Goal: Find specific page/section: Find specific page/section

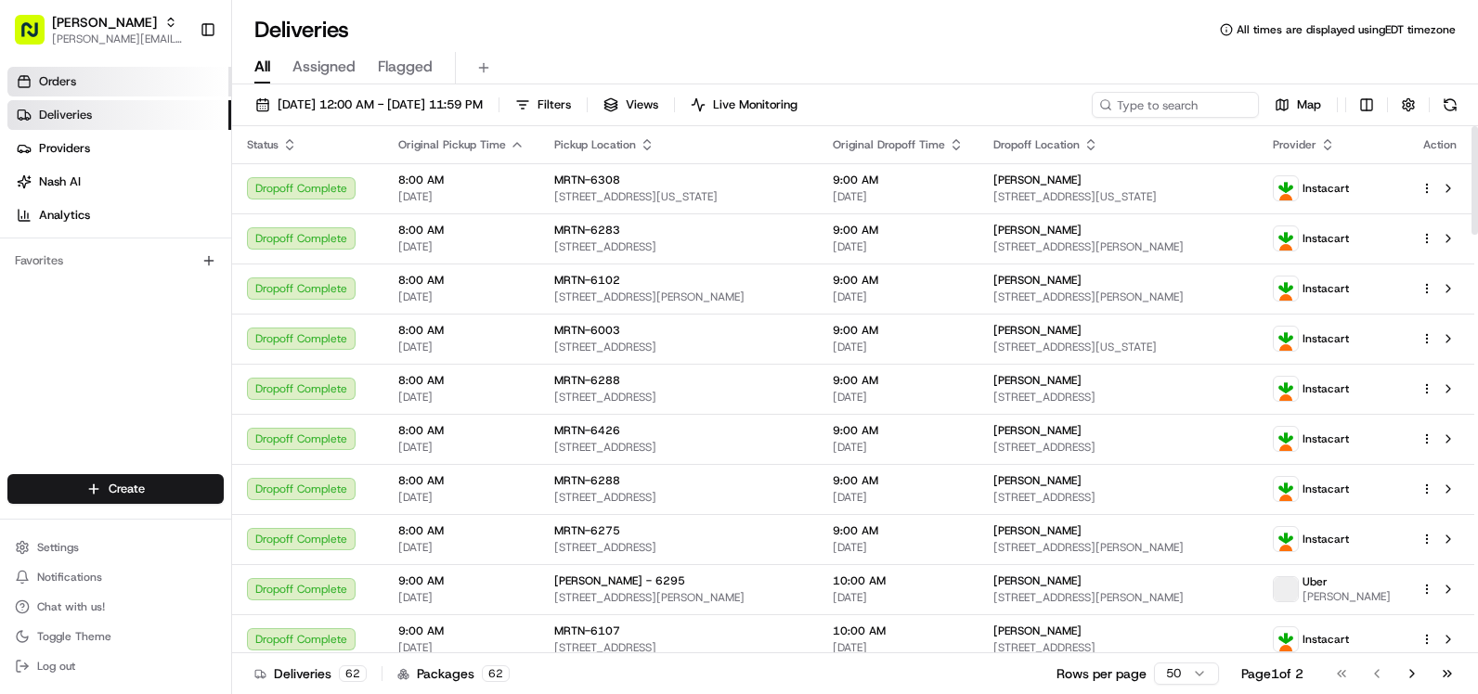
click at [120, 86] on link "Orders" at bounding box center [119, 82] width 224 height 30
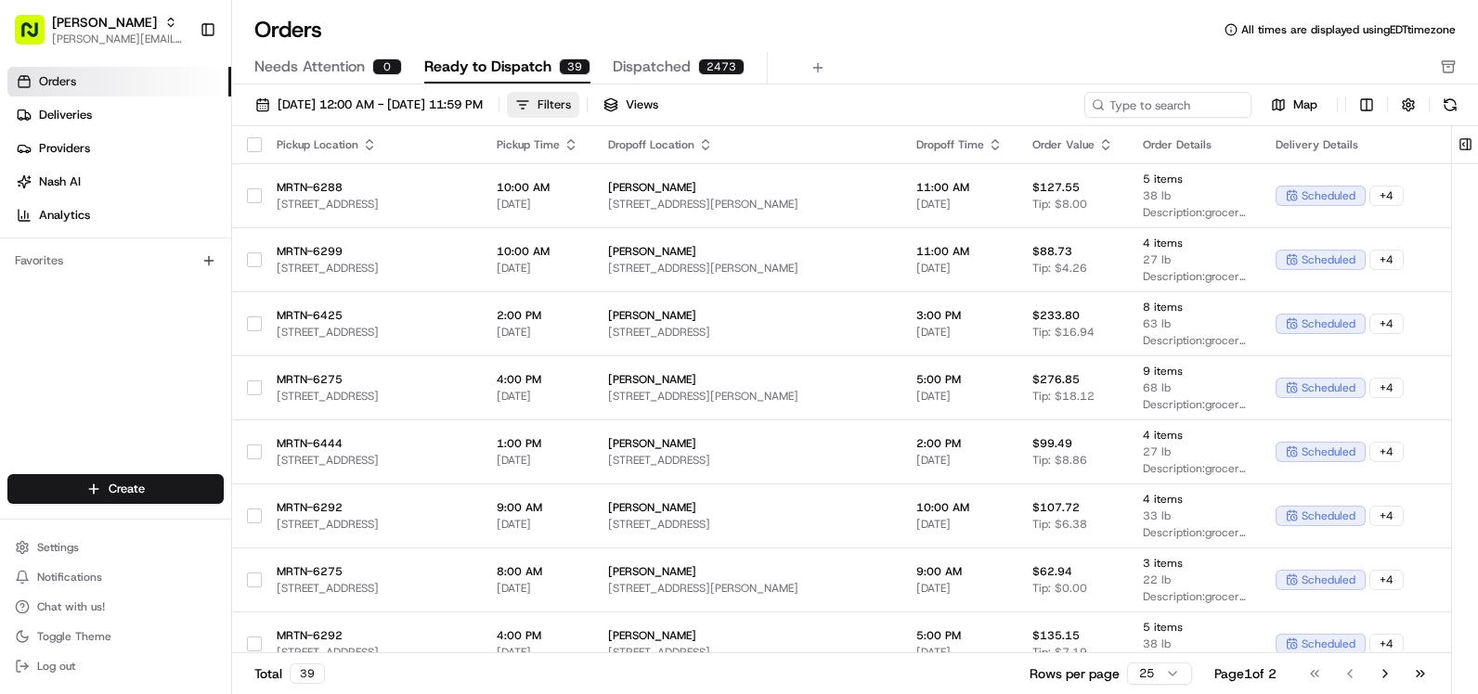
click at [571, 102] on div "Filters" at bounding box center [553, 105] width 33 height 17
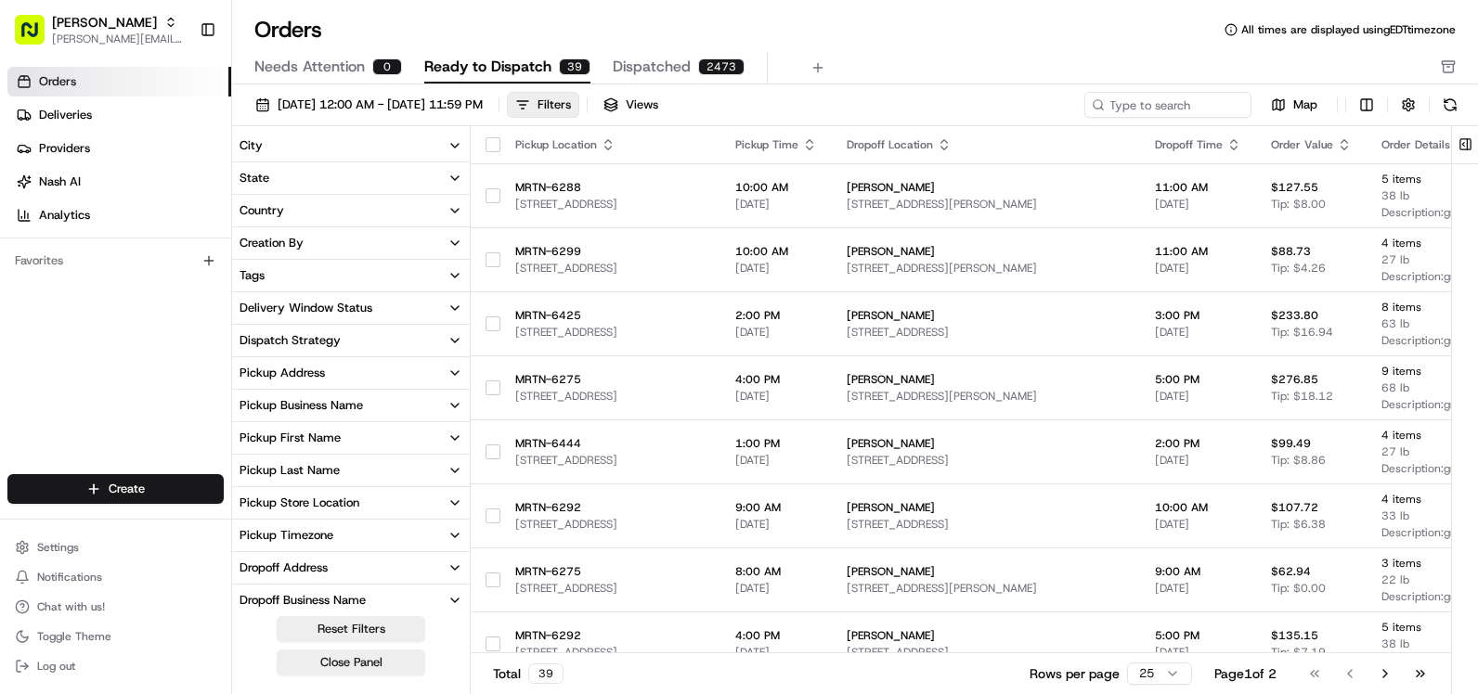
click at [338, 502] on div "Pickup Store Location" at bounding box center [299, 503] width 120 height 17
click at [368, 537] on input at bounding box center [362, 536] width 208 height 26
type input "6"
